Goal: Information Seeking & Learning: Learn about a topic

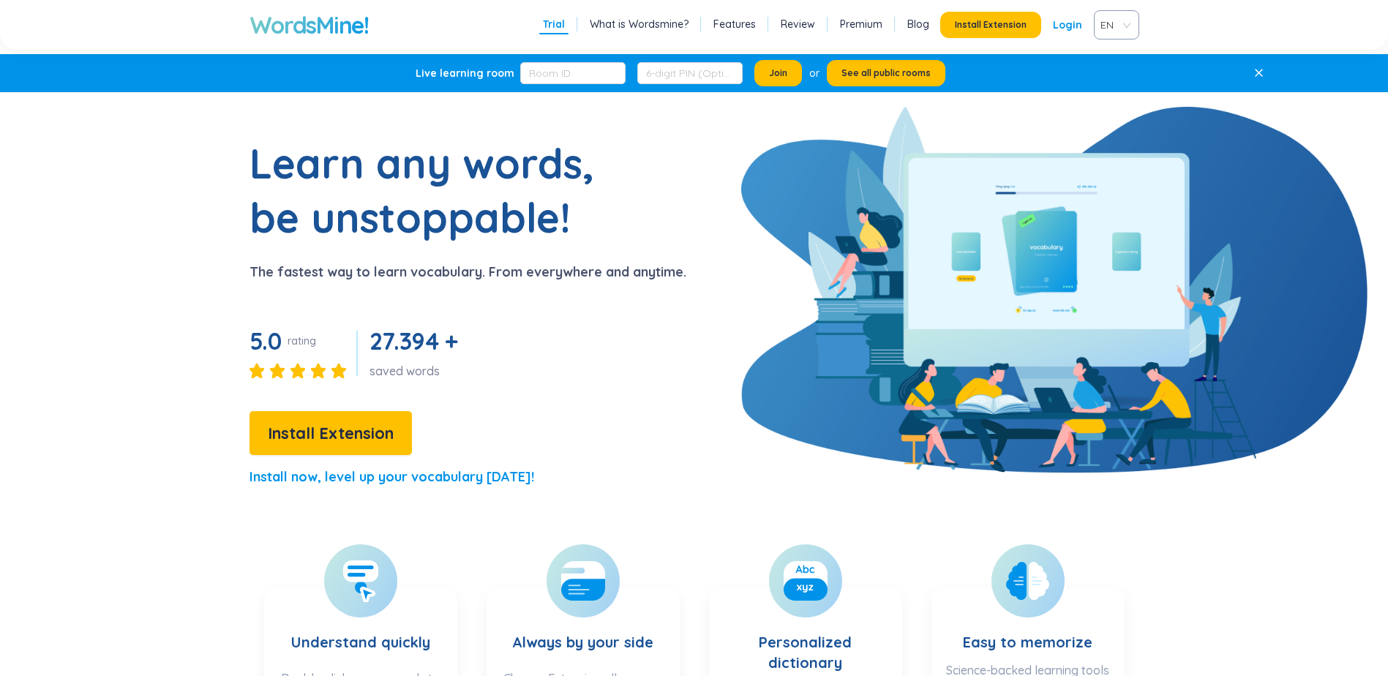
click at [616, 20] on link "What is Wordsmine?" at bounding box center [639, 24] width 99 height 15
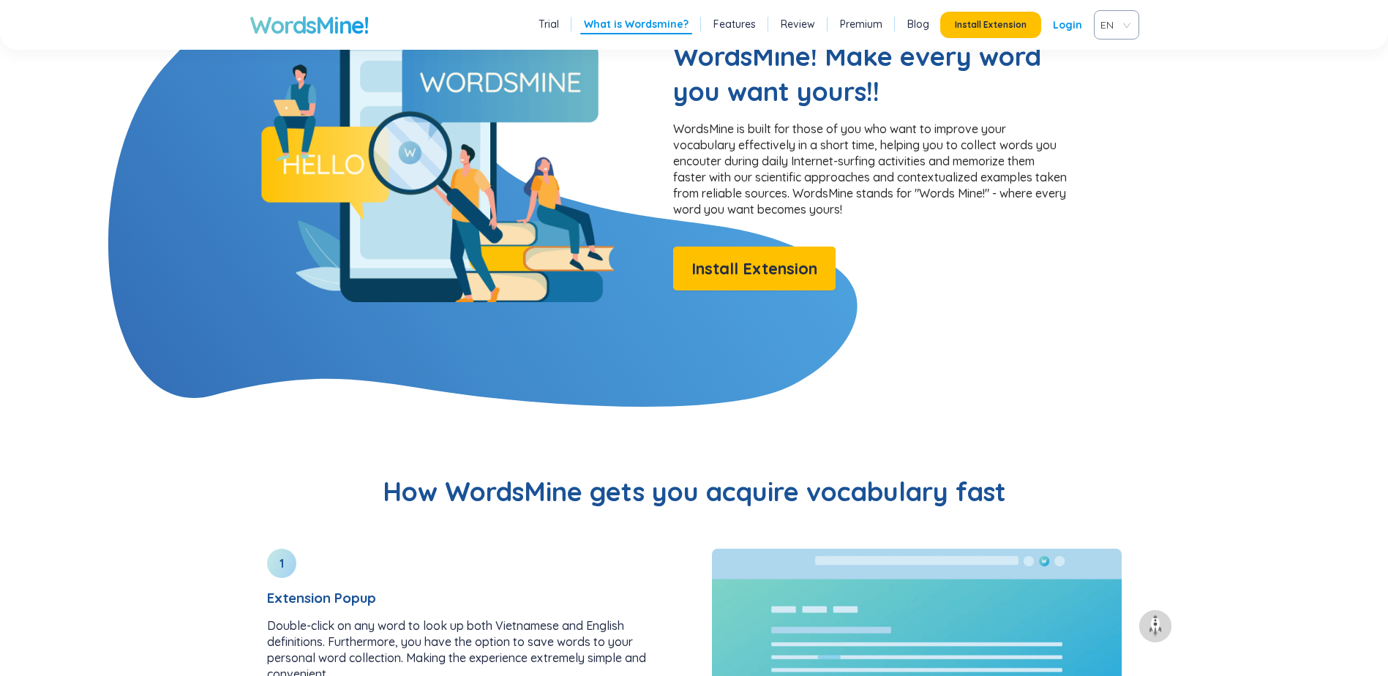
scroll to position [1259, 0]
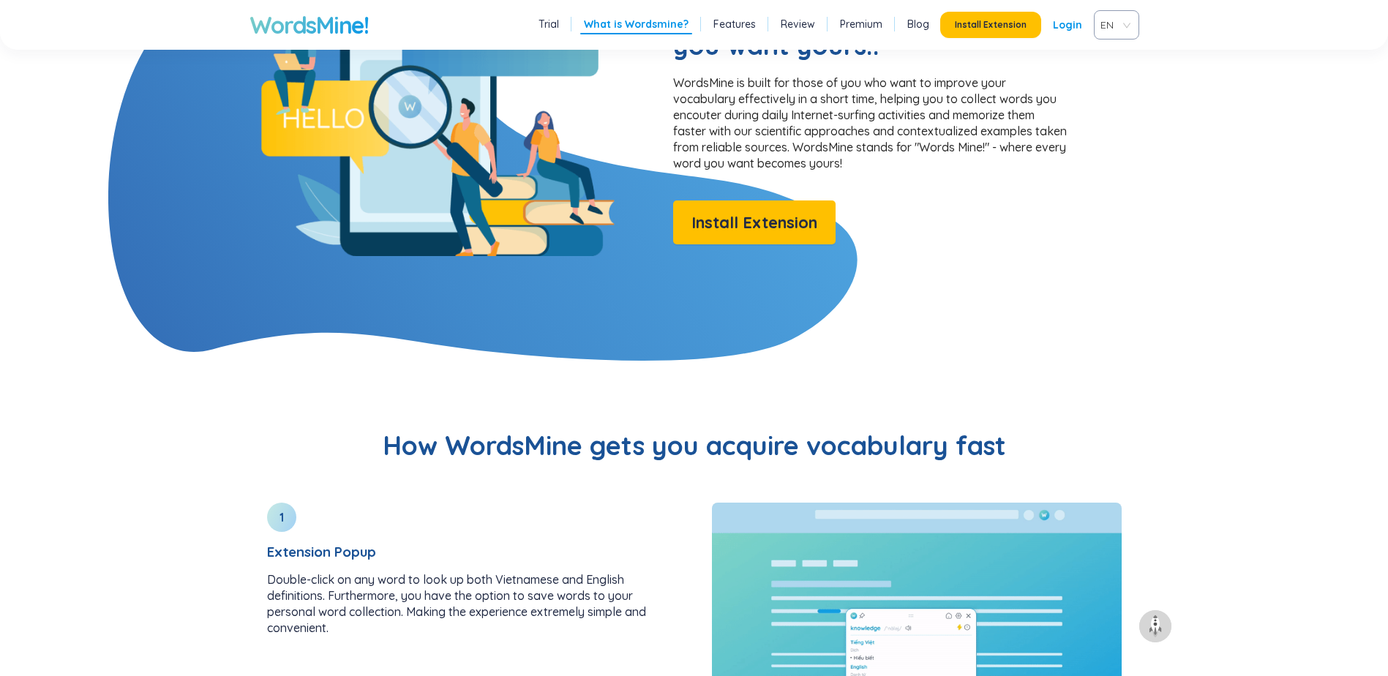
click at [771, 27] on ul "Trial What is Wordsmine? Features Review Premium Blog" at bounding box center [734, 24] width 398 height 19
click at [756, 22] on link "Features" at bounding box center [735, 24] width 42 height 15
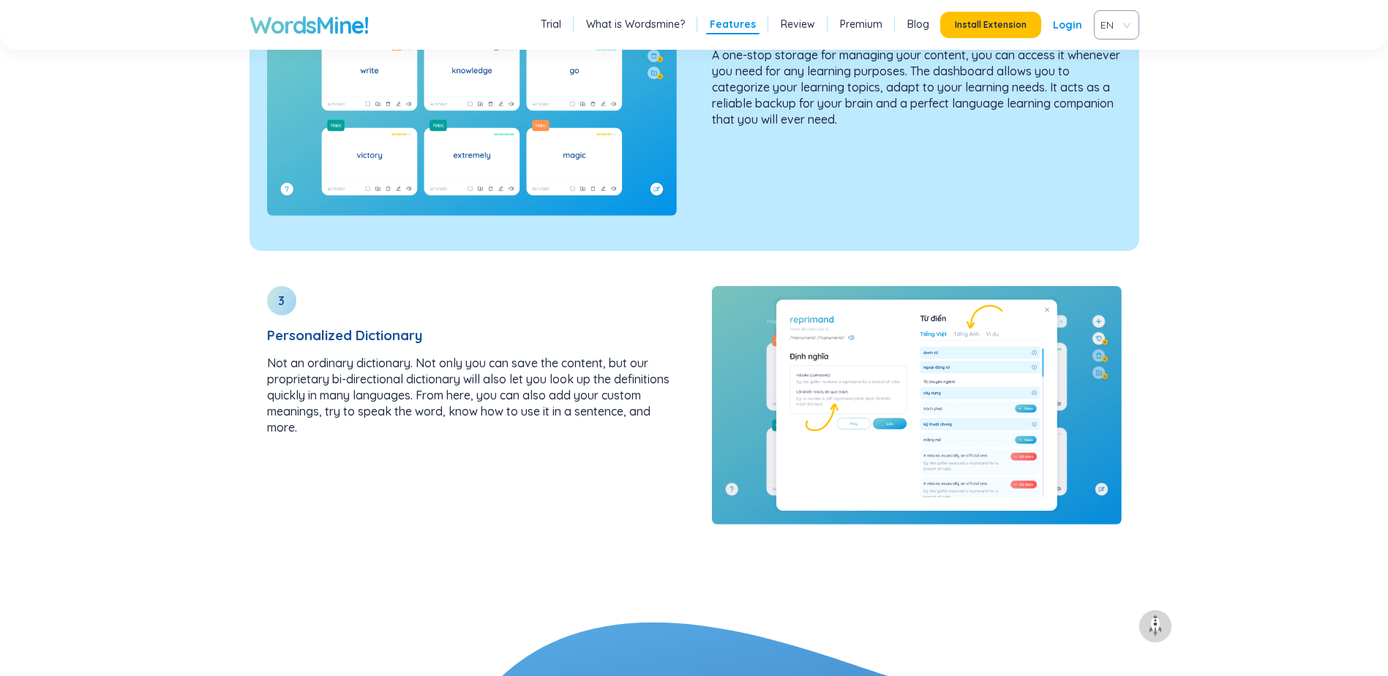
scroll to position [2444, 0]
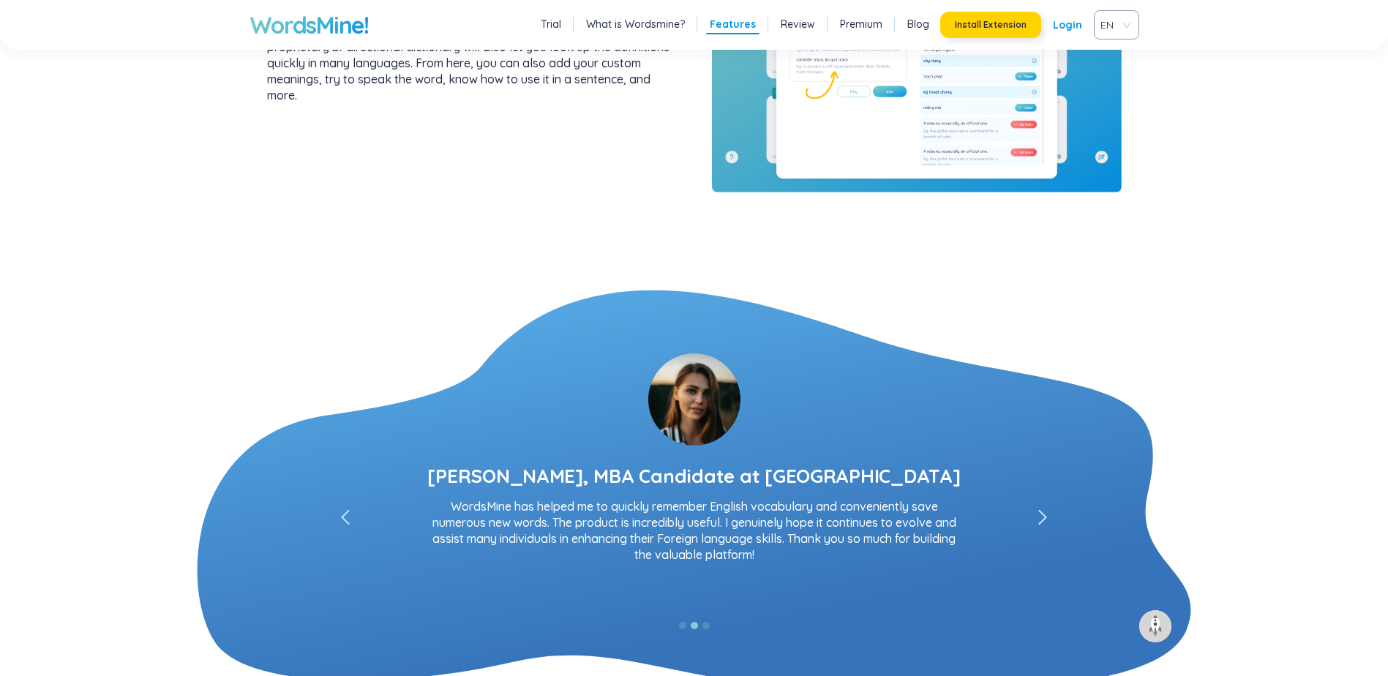
click at [995, 19] on span "Install Extension" at bounding box center [991, 25] width 72 height 12
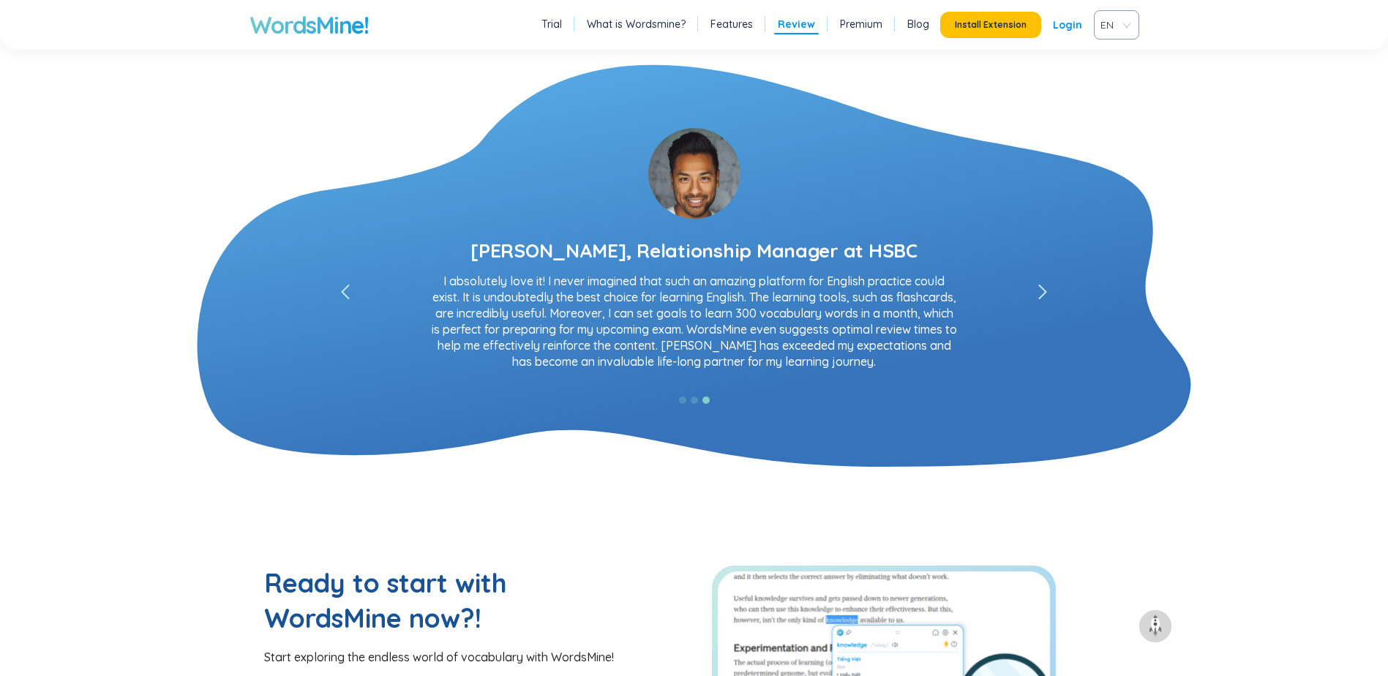
scroll to position [2883, 0]
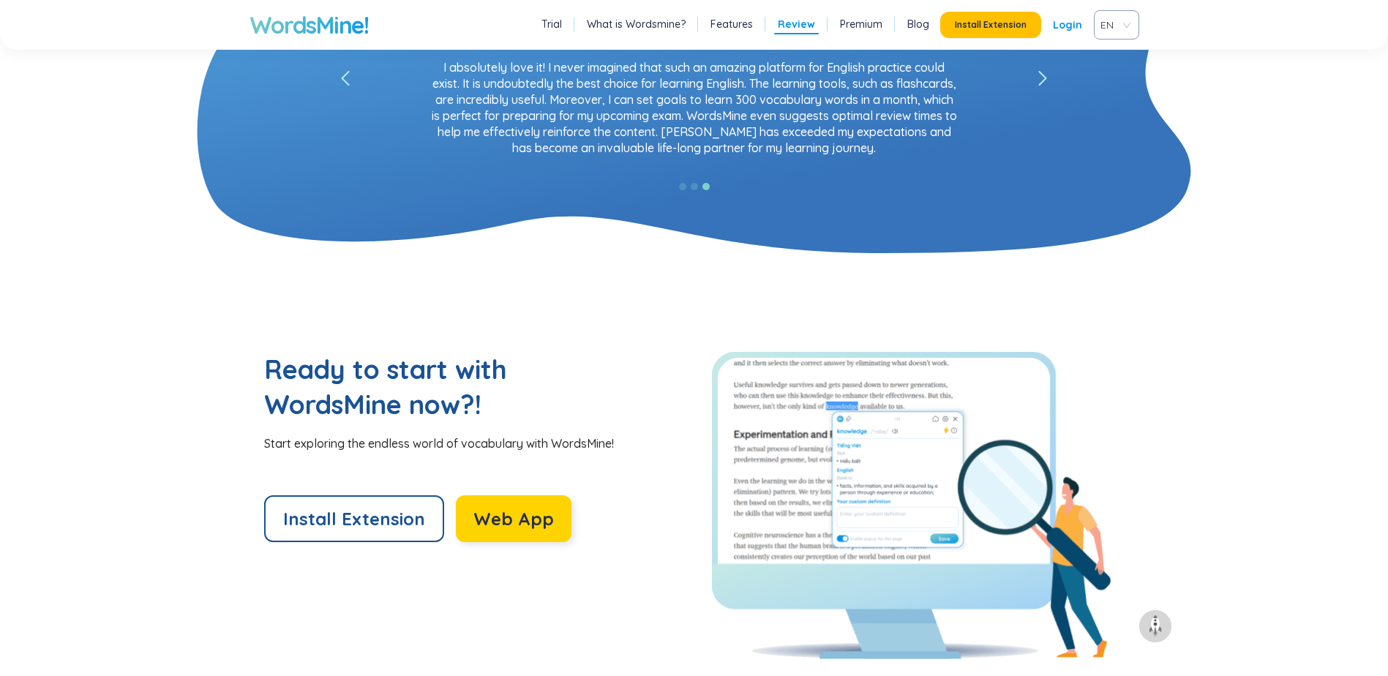
click at [534, 521] on span "Web App" at bounding box center [513, 518] width 81 height 23
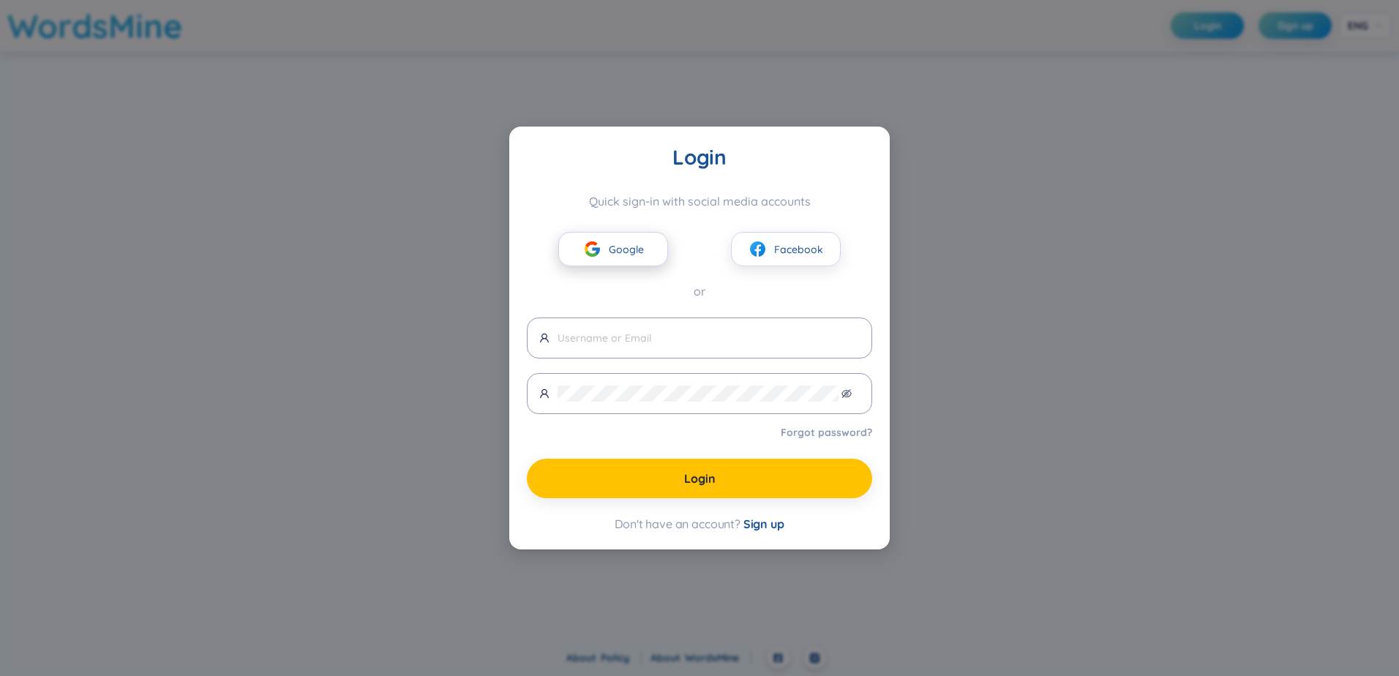
click at [636, 246] on span "Google" at bounding box center [626, 250] width 35 height 16
click at [584, 263] on button "Google" at bounding box center [613, 249] width 110 height 34
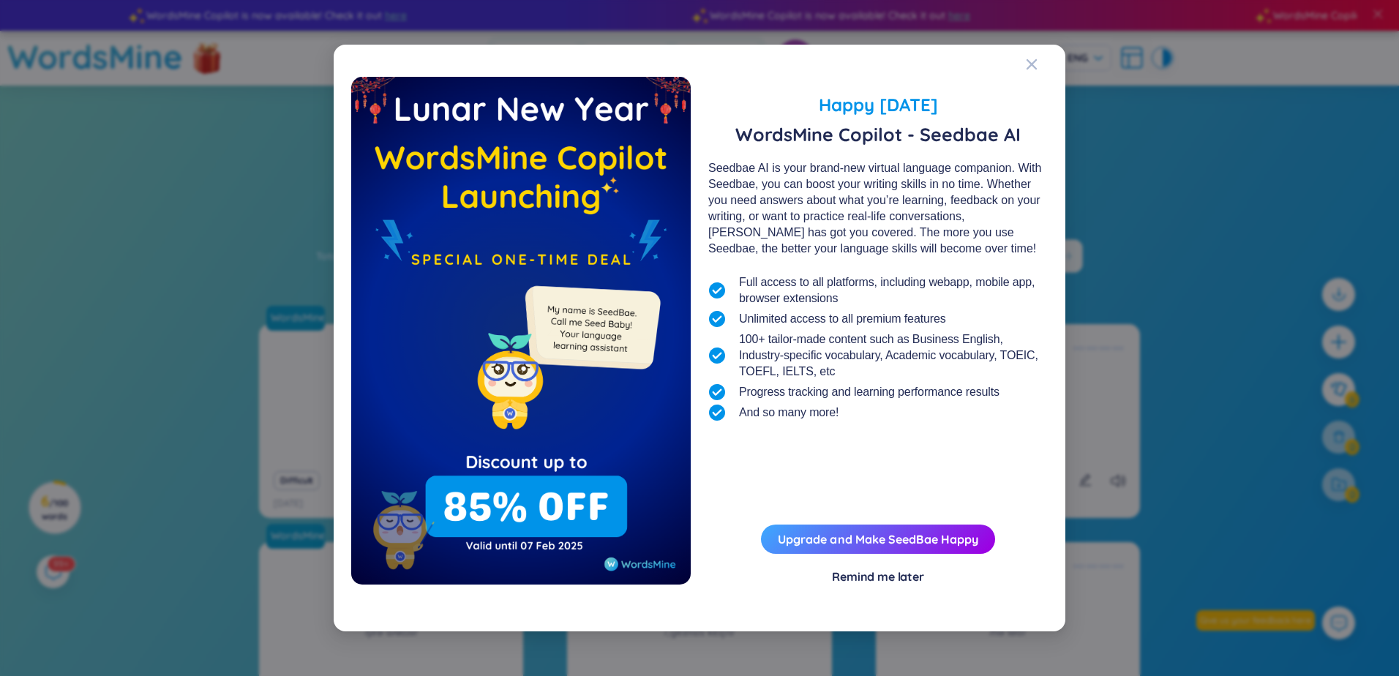
click at [885, 585] on div "Remind me later" at bounding box center [878, 577] width 92 height 16
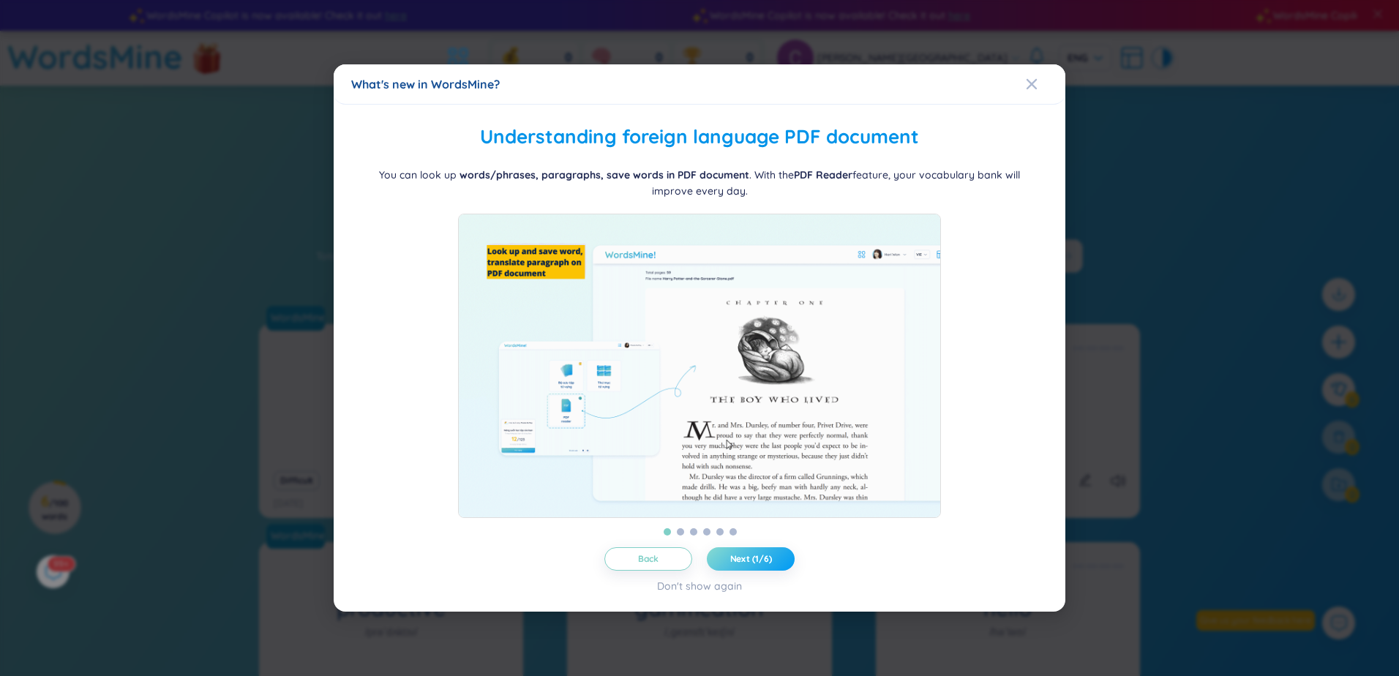
click at [749, 565] on span "Next (1/6)" at bounding box center [751, 559] width 42 height 12
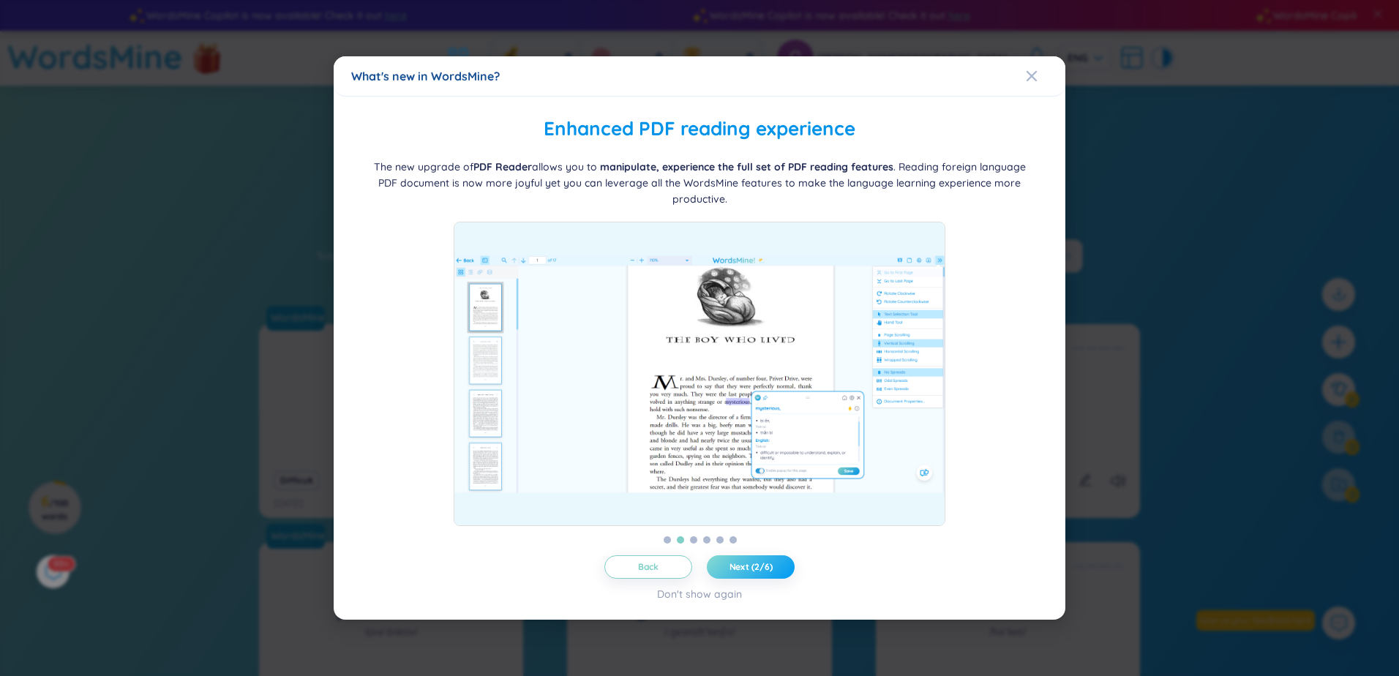
click at [748, 567] on span "Next (2/6)" at bounding box center [751, 567] width 43 height 12
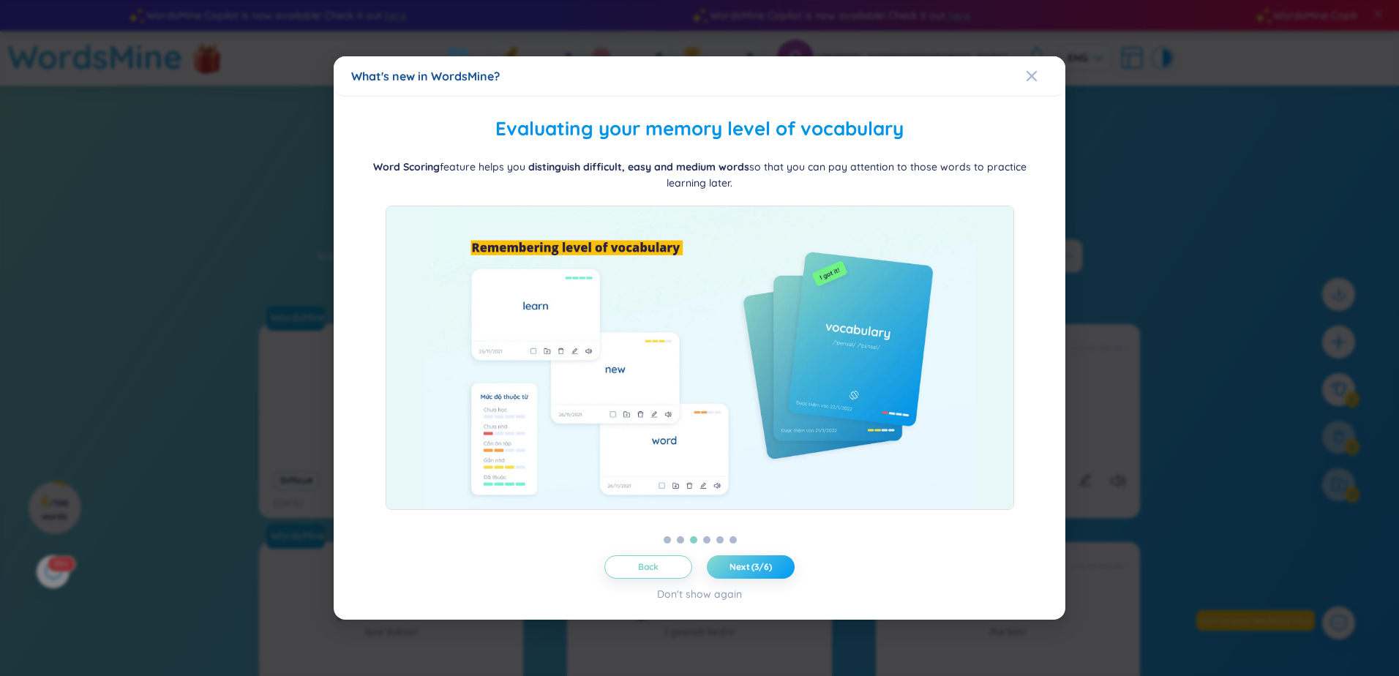
click at [748, 566] on span "Next (3/6)" at bounding box center [751, 567] width 42 height 12
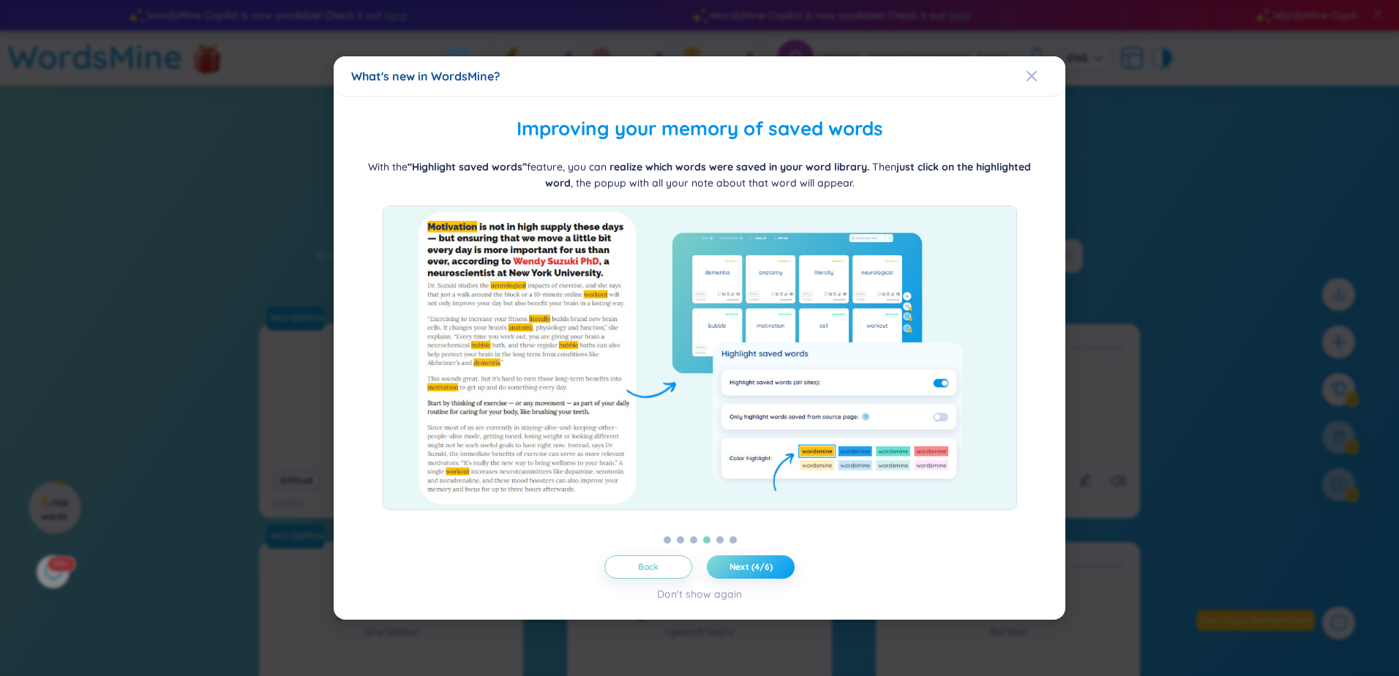
click at [748, 566] on span "Next (4/6)" at bounding box center [751, 567] width 43 height 12
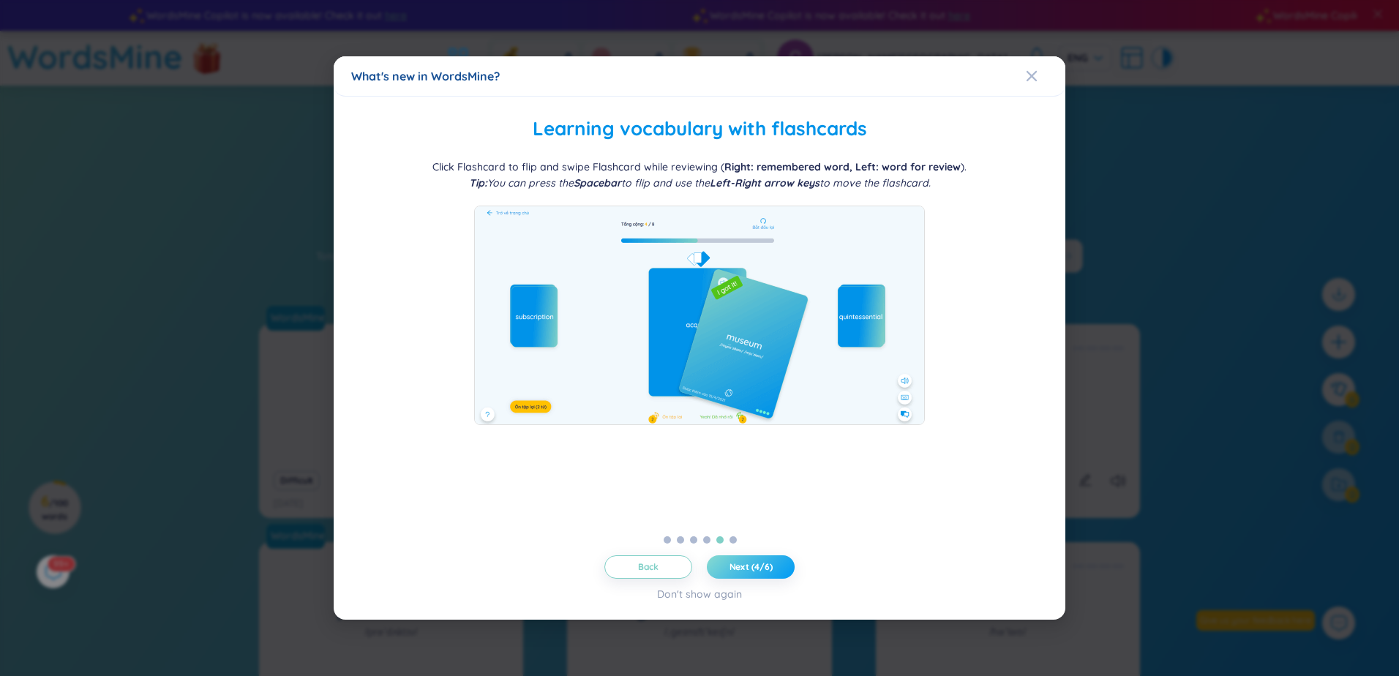
click at [746, 565] on span "Next (4/6)" at bounding box center [751, 567] width 43 height 12
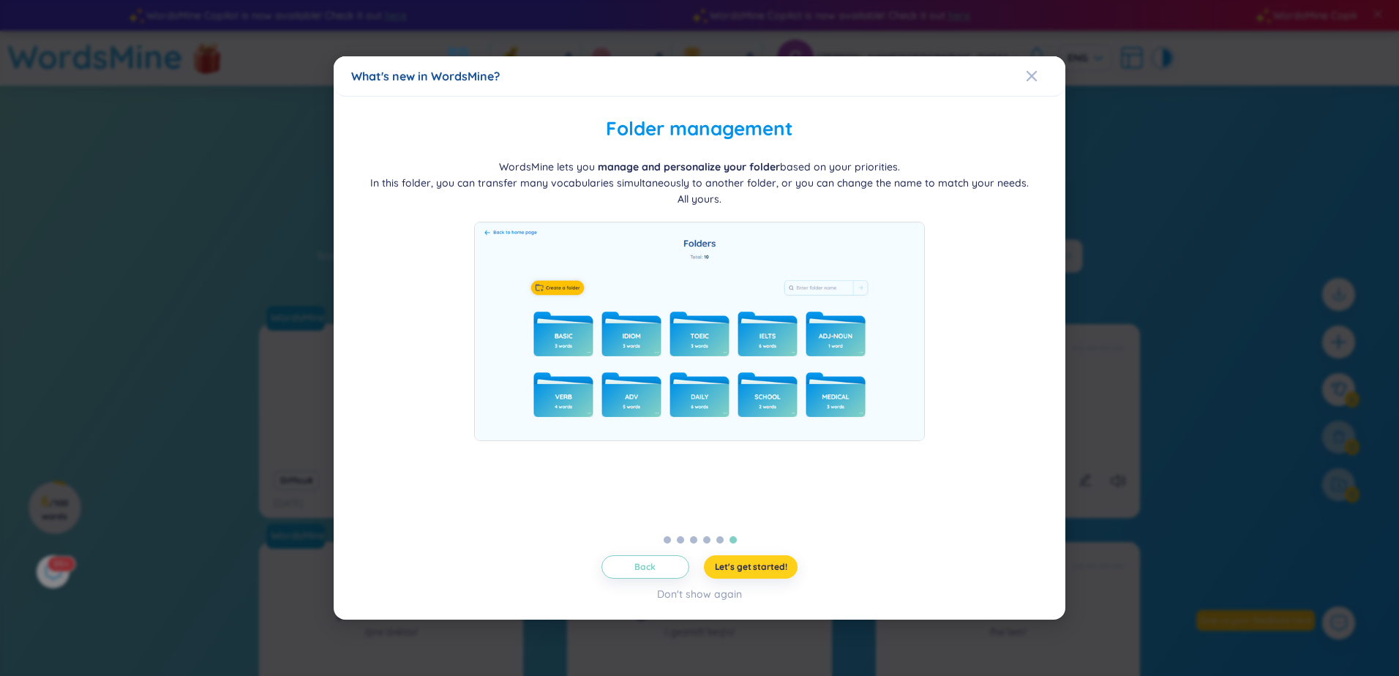
click at [746, 565] on span "Let's get started!" at bounding box center [751, 567] width 72 height 12
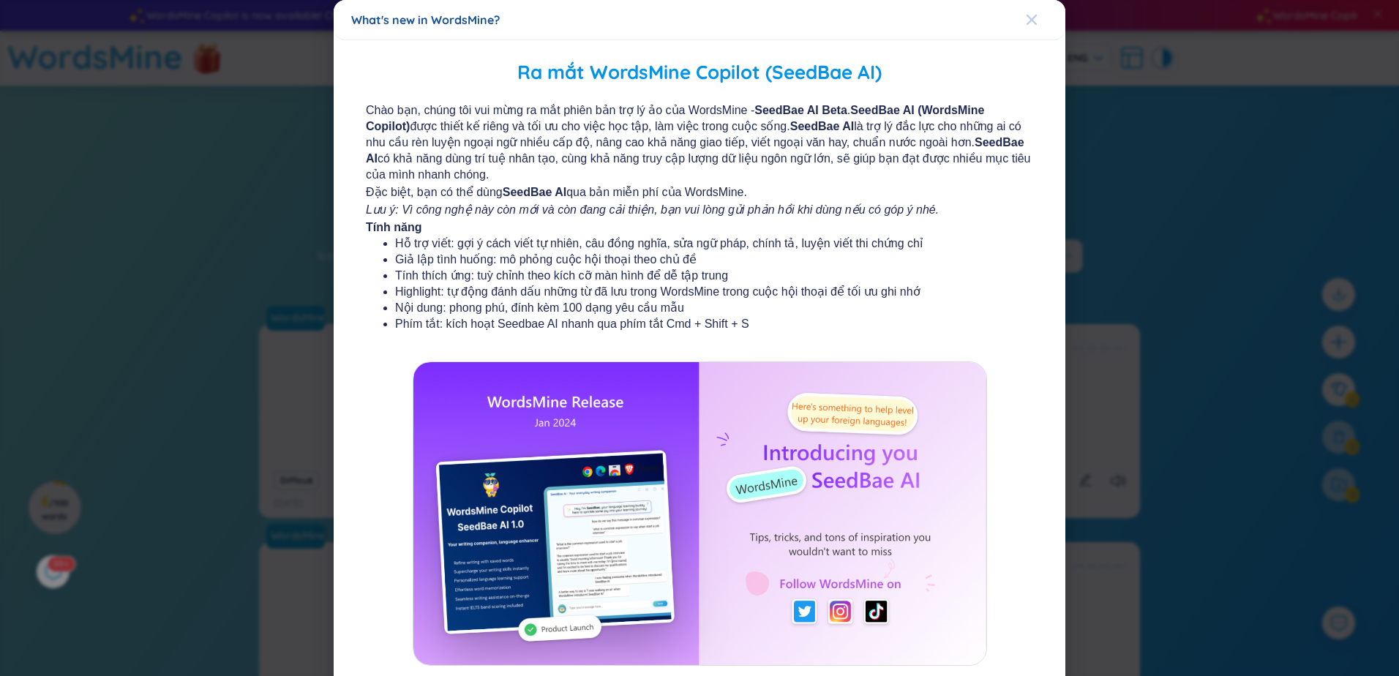
click at [1026, 23] on icon "Close" at bounding box center [1032, 20] width 12 height 12
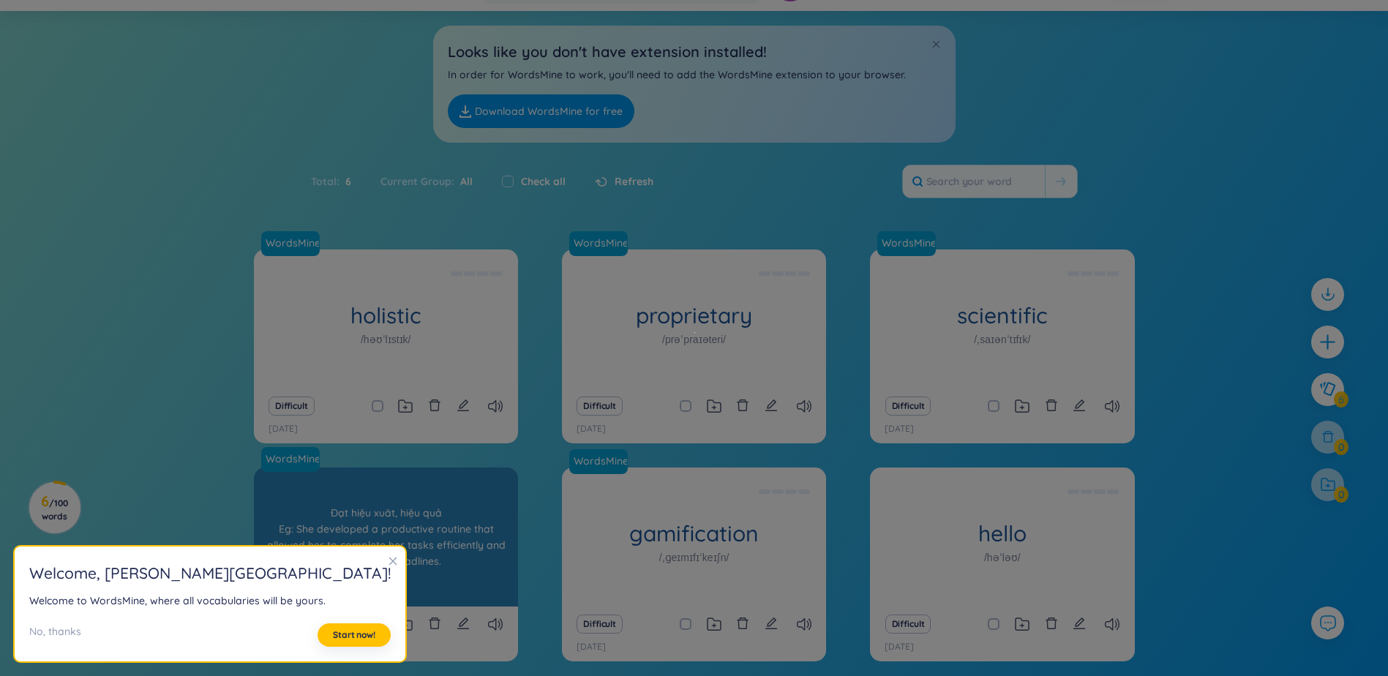
scroll to position [137, 0]
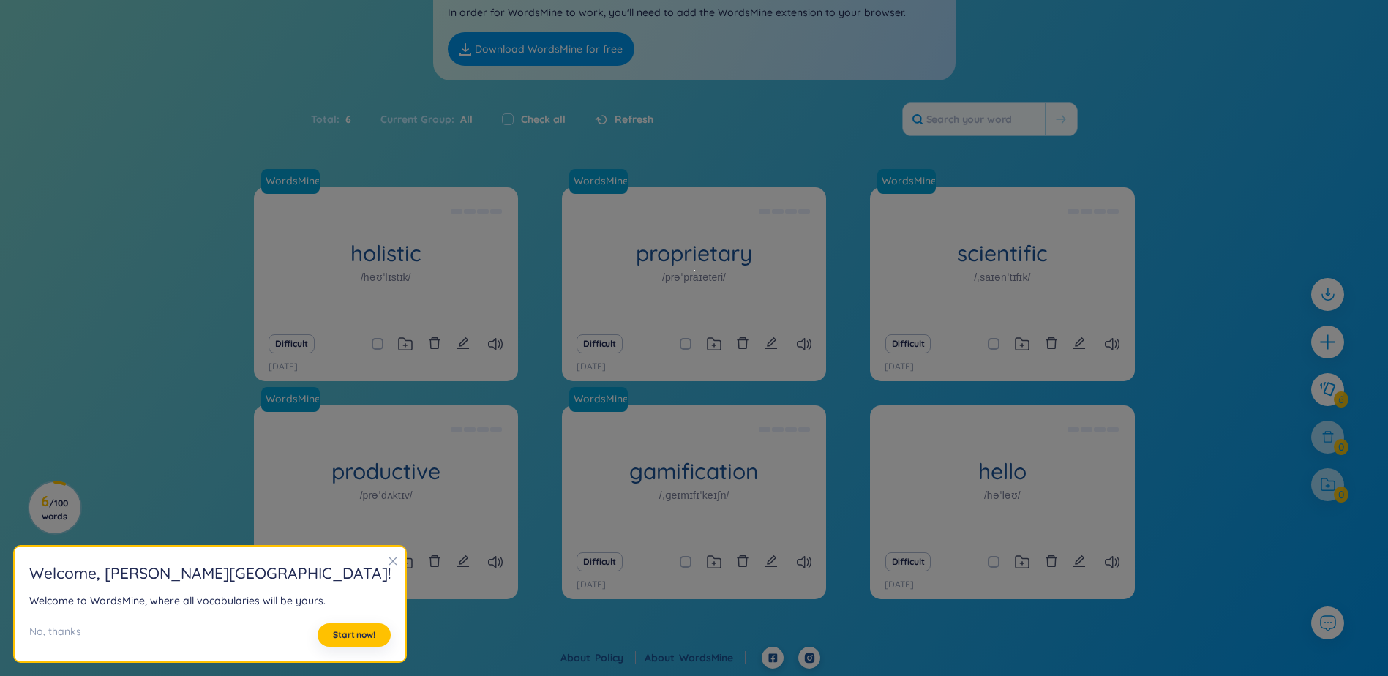
click at [388, 560] on icon "close" at bounding box center [393, 561] width 10 height 10
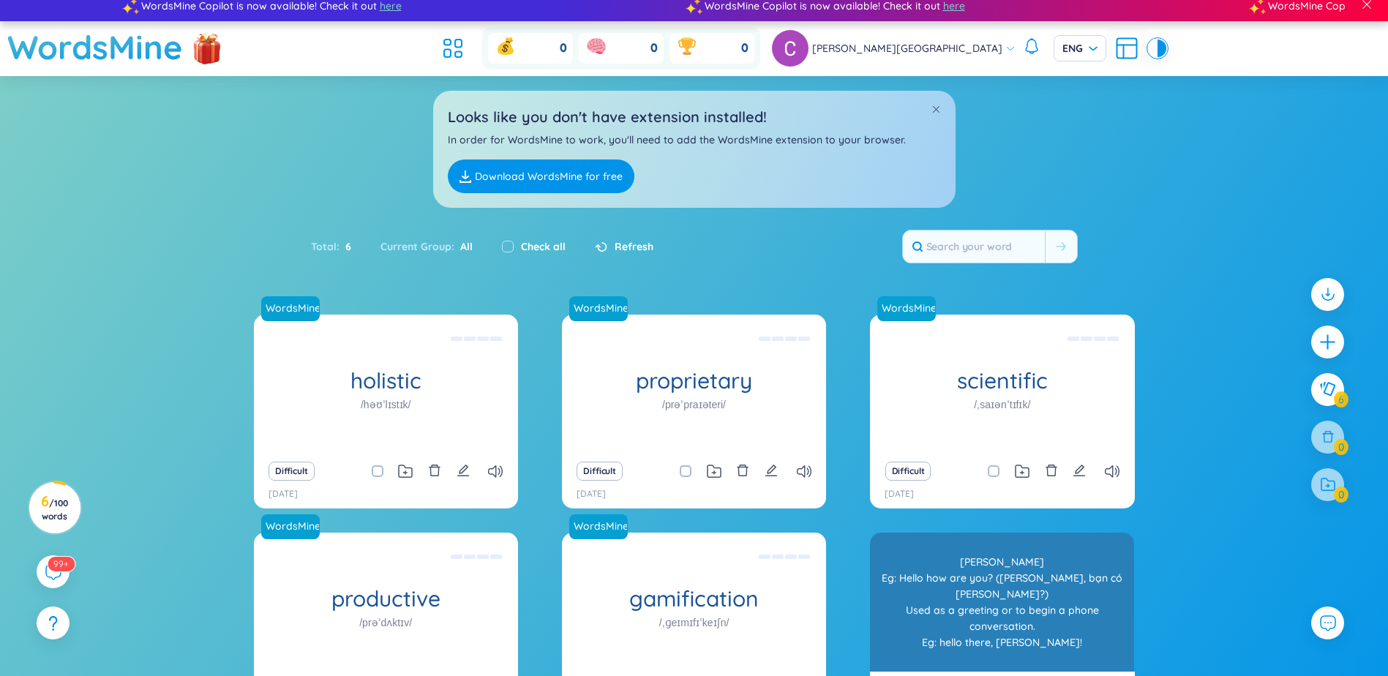
scroll to position [73, 0]
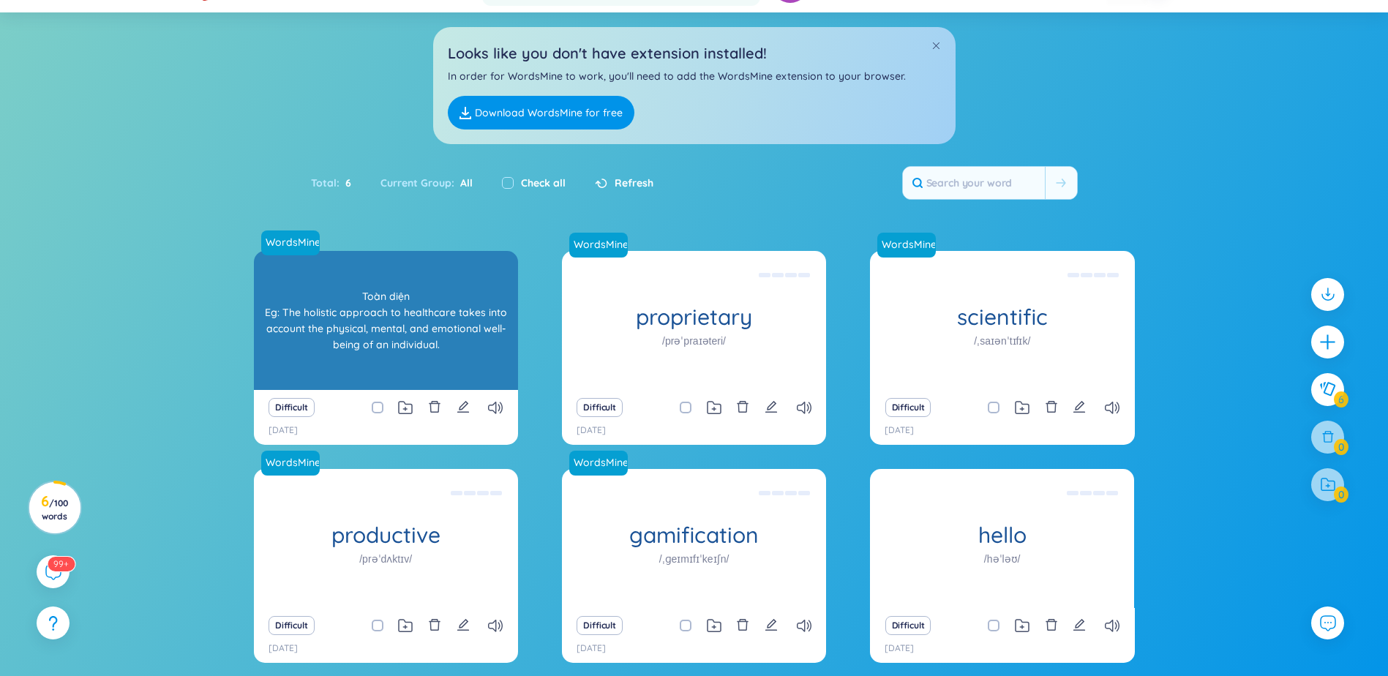
click at [389, 307] on div "Toàn diện Eg: The holistic approach to healthcare takes into account the physic…" at bounding box center [386, 321] width 250 height 132
drag, startPoint x: 383, startPoint y: 307, endPoint x: 342, endPoint y: 305, distance: 41.8
click at [342, 305] on div "Toàn diện Eg: The holistic approach to healthcare takes into account the physic…" at bounding box center [386, 321] width 250 height 132
drag, startPoint x: 342, startPoint y: 305, endPoint x: 309, endPoint y: 253, distance: 61.5
click at [309, 253] on span "WordsMine" at bounding box center [290, 243] width 59 height 25
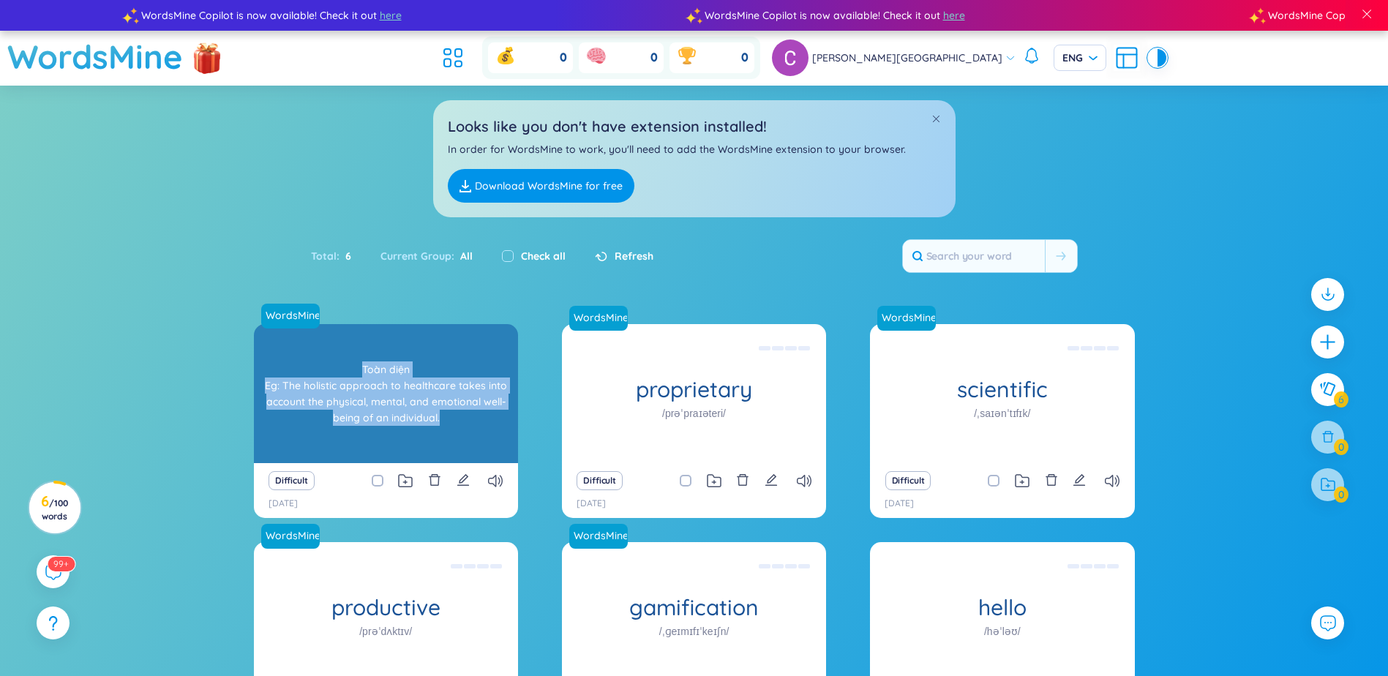
drag, startPoint x: 459, startPoint y: 284, endPoint x: 280, endPoint y: 239, distance: 185.0
click at [280, 328] on div "Toàn diện Eg: The holistic approach to healthcare takes into account the physic…" at bounding box center [386, 394] width 250 height 132
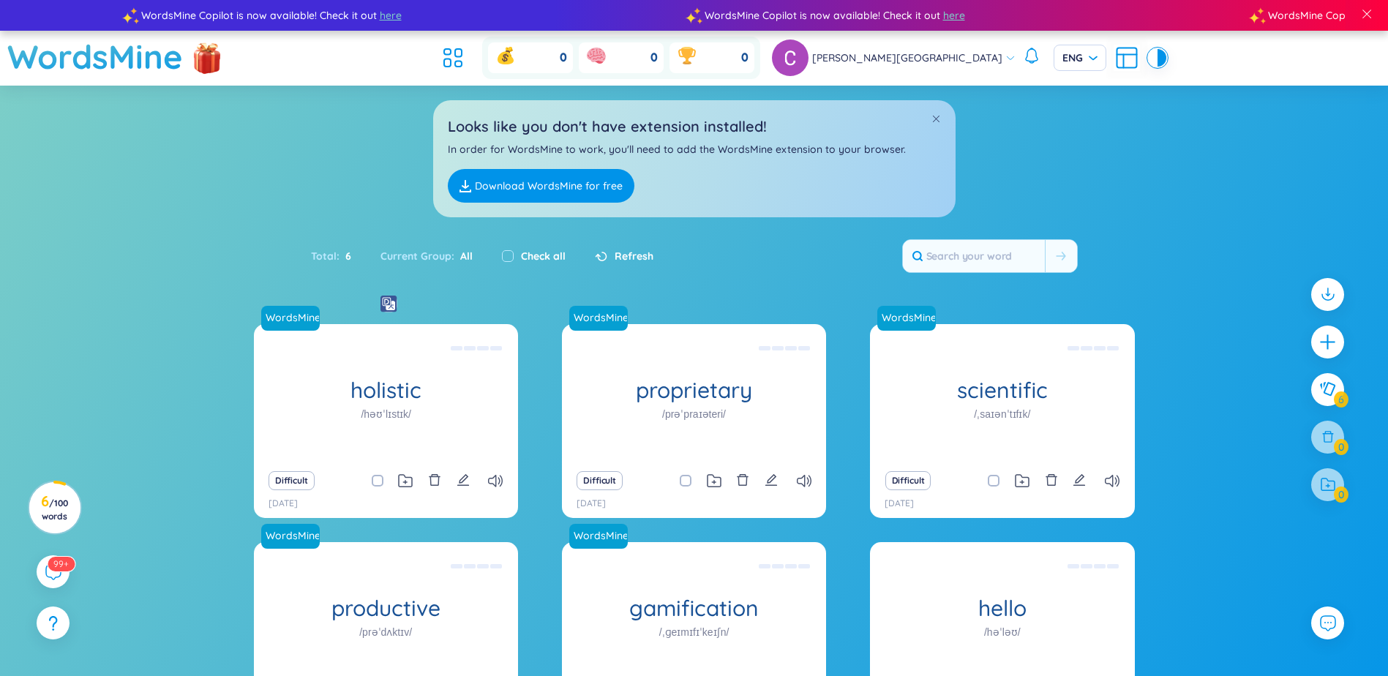
drag, startPoint x: 280, startPoint y: 239, endPoint x: 386, endPoint y: 304, distance: 124.5
click at [386, 304] on img at bounding box center [389, 304] width 17 height 17
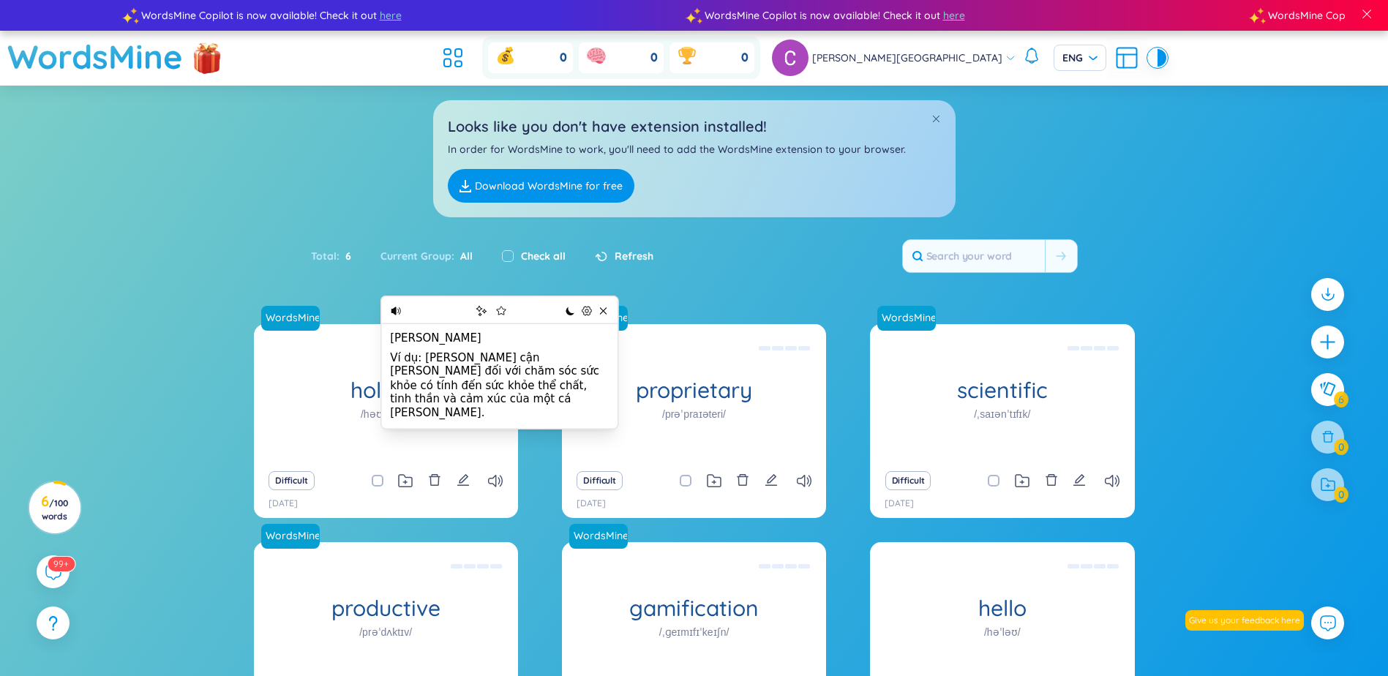
click at [185, 425] on div "WordsMine holistic /həʊˈlɪstɪk/ [PERSON_NAME] Eg: The holistic approach to heal…" at bounding box center [694, 554] width 1388 height 460
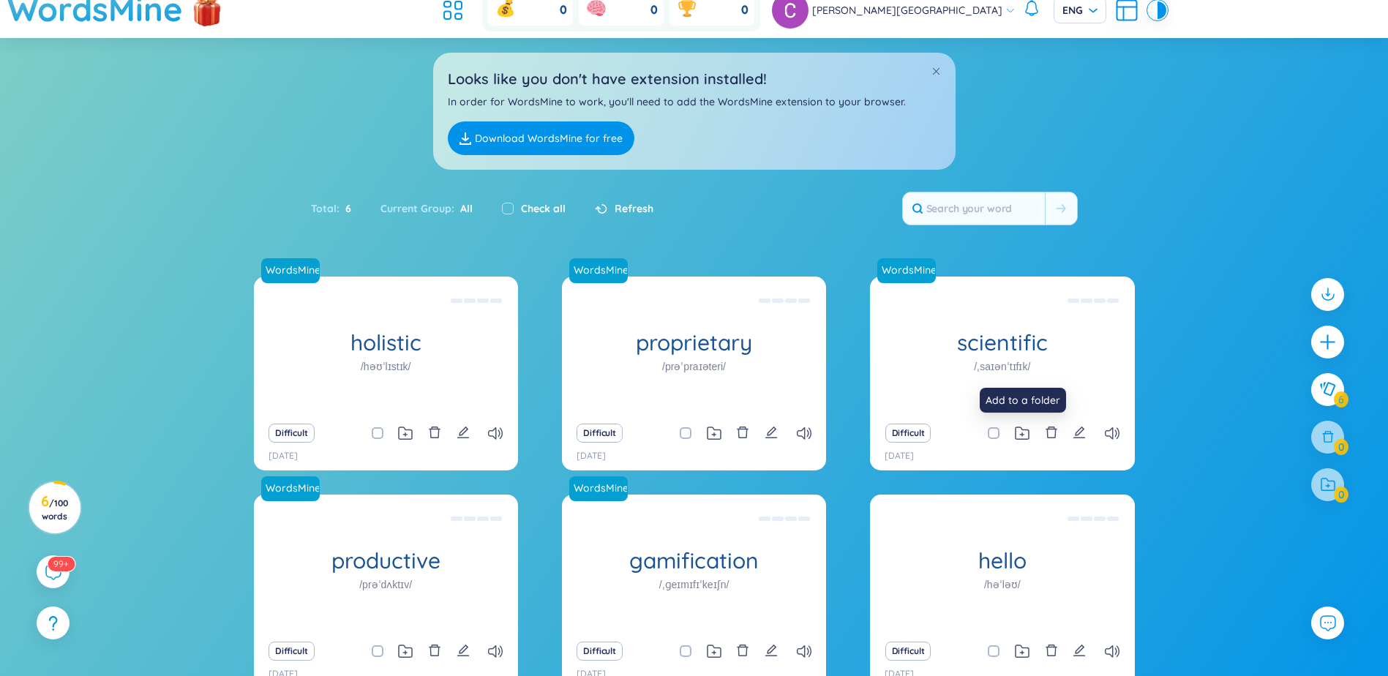
scroll to position [73, 0]
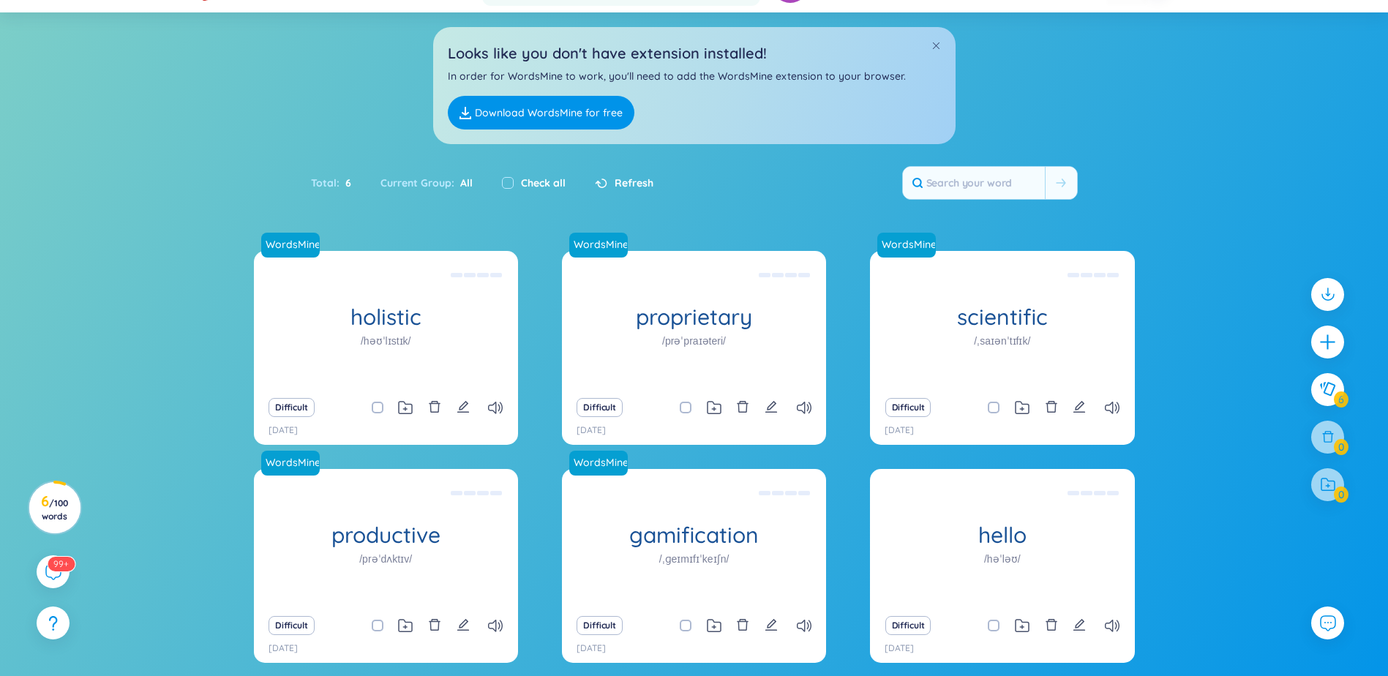
click at [1122, 412] on div "Difficult" at bounding box center [1002, 407] width 250 height 20
click at [1119, 412] on icon at bounding box center [1112, 408] width 15 height 12
click at [494, 419] on div "Difficult [DATE]" at bounding box center [386, 417] width 264 height 55
click at [493, 411] on icon at bounding box center [495, 408] width 15 height 12
